Goal: Check status: Check status

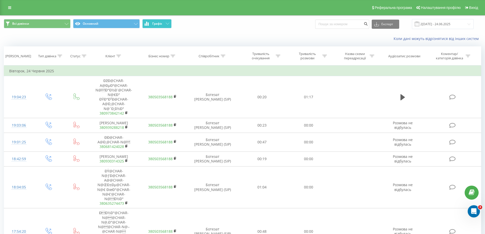
click at [156, 24] on span "Графік" at bounding box center [157, 24] width 10 height 4
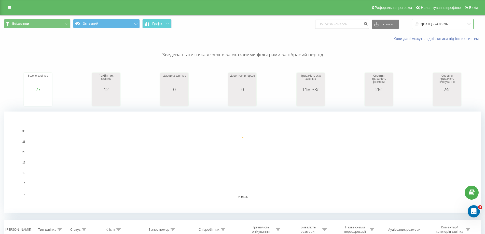
click at [436, 23] on input "24.06.2025 - 24.06.2025" at bounding box center [443, 24] width 62 height 10
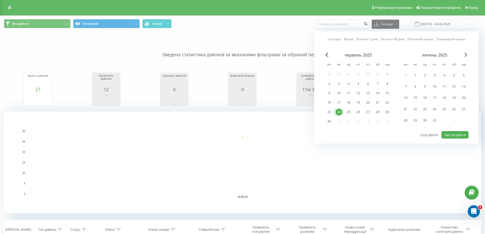
click at [467, 55] on div "червень 2025 пн вт ср чт пт сб нд 26 27 28 29 30 31 1 2 3 4 5 6 7 8 9 10 11 12 …" at bounding box center [396, 91] width 144 height 78
click at [466, 54] on span "Next Month" at bounding box center [465, 54] width 3 height 5
click at [463, 95] on div "21" at bounding box center [463, 93] width 7 height 7
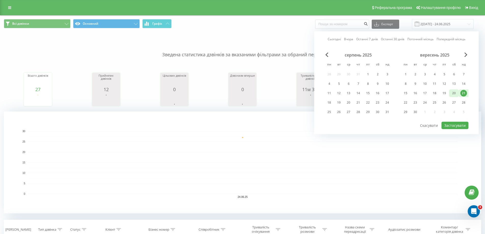
click at [455, 95] on div "20" at bounding box center [454, 93] width 7 height 7
click at [452, 93] on div "20" at bounding box center [454, 93] width 7 height 7
click at [455, 125] on button "Застосувати" at bounding box center [454, 125] width 27 height 7
type input "[DATE]5 - [DATE]5"
